Goal: Information Seeking & Learning: Learn about a topic

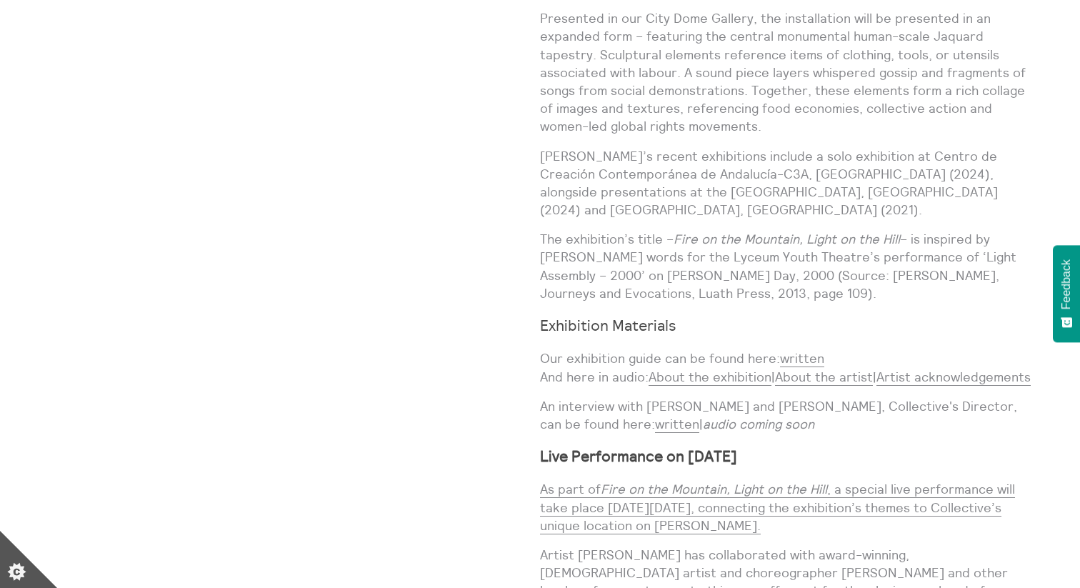
scroll to position [1315, 0]
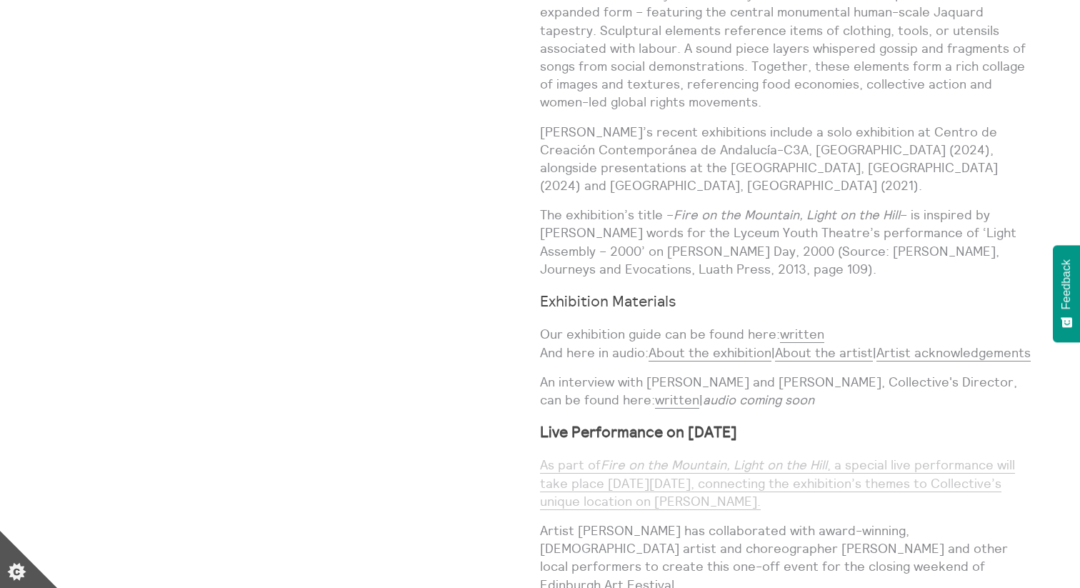
click at [637, 464] on em "Fire on the Mountain, Light on the Hill" at bounding box center [714, 464] width 226 height 16
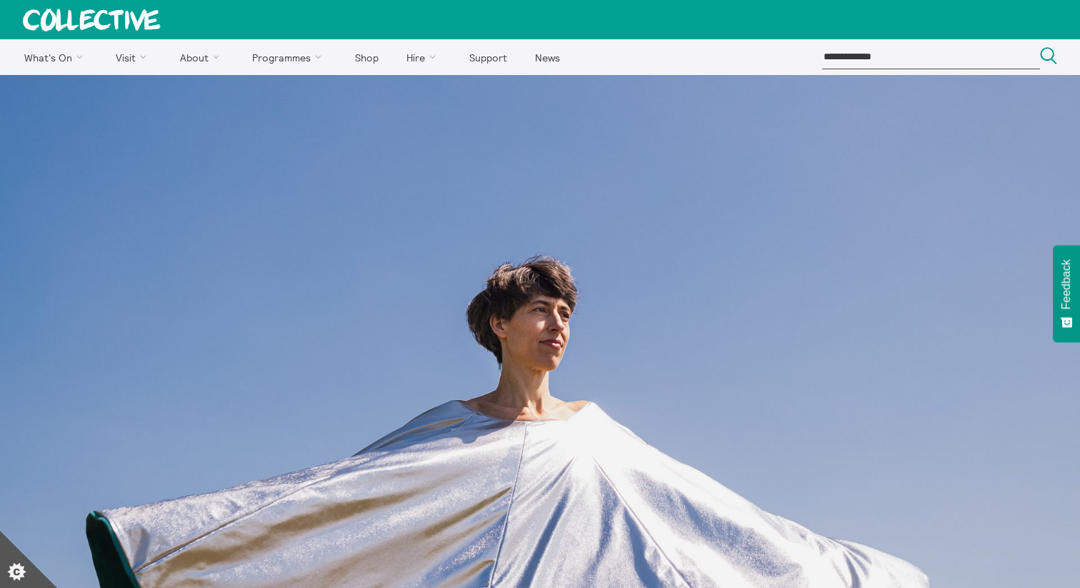
click at [116, 18] on icon at bounding box center [91, 20] width 136 height 22
